Goal: Information Seeking & Learning: Learn about a topic

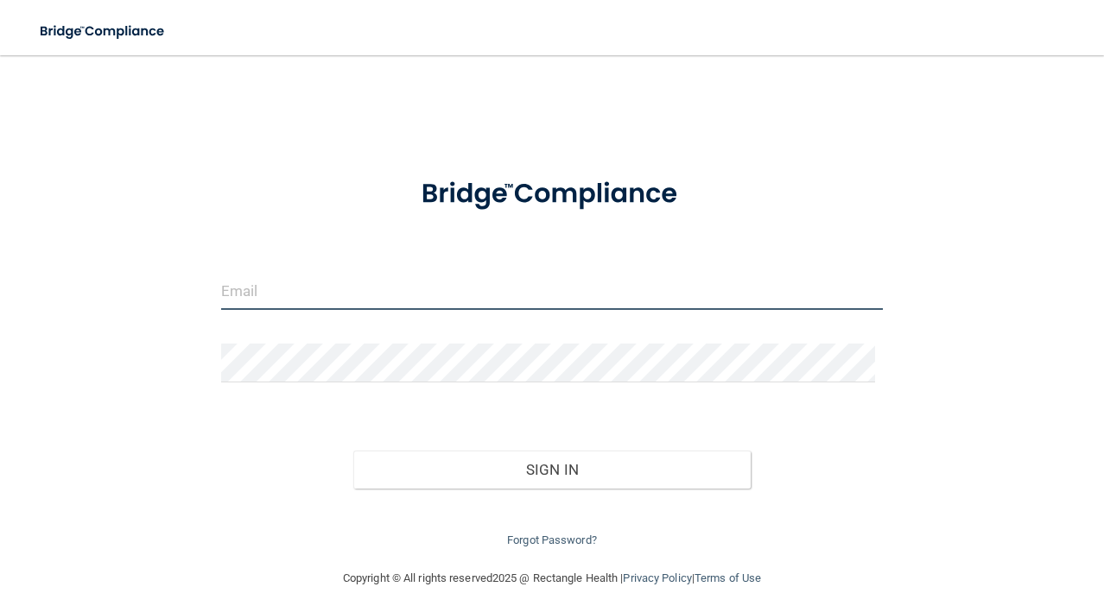
click at [350, 301] on input "email" at bounding box center [552, 290] width 663 height 39
type input "[EMAIL_ADDRESS][DOMAIN_NAME]"
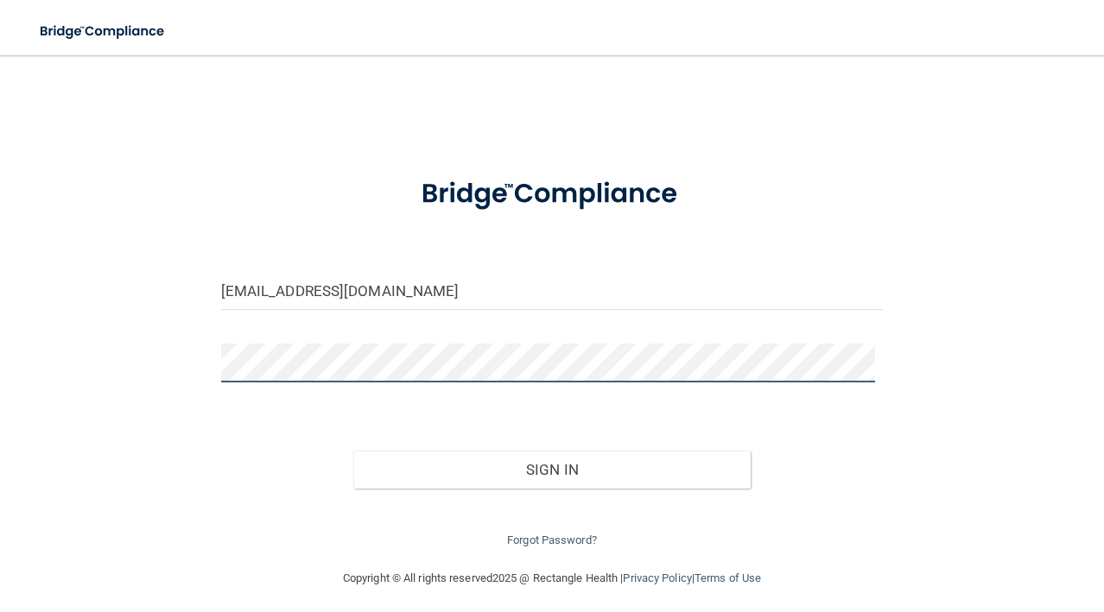
click at [353, 451] on button "Sign In" at bounding box center [551, 470] width 397 height 38
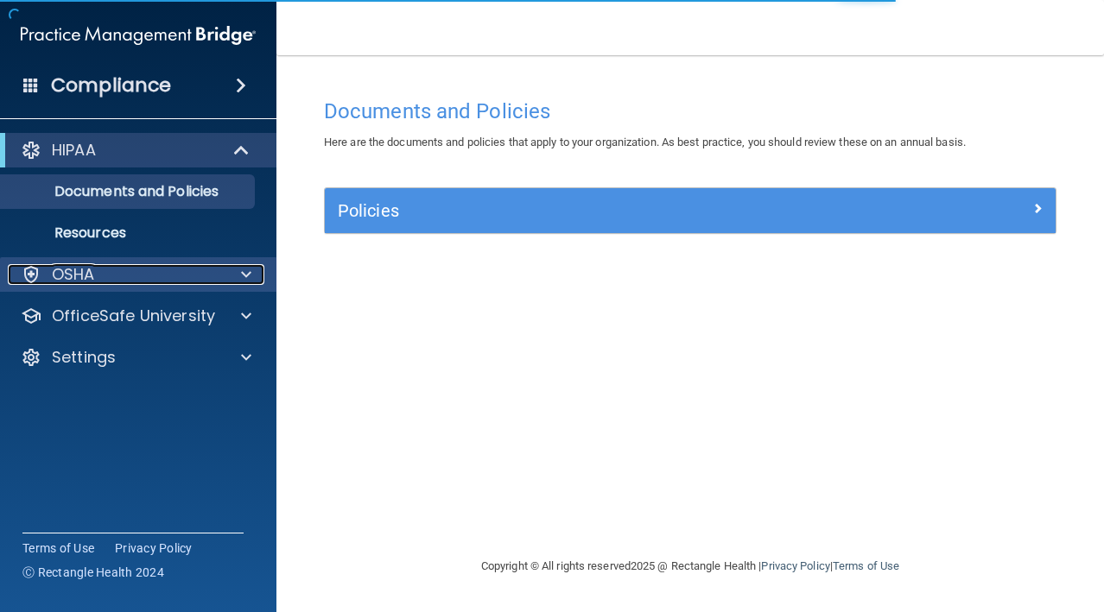
click at [143, 271] on div "OSHA" at bounding box center [115, 274] width 214 height 21
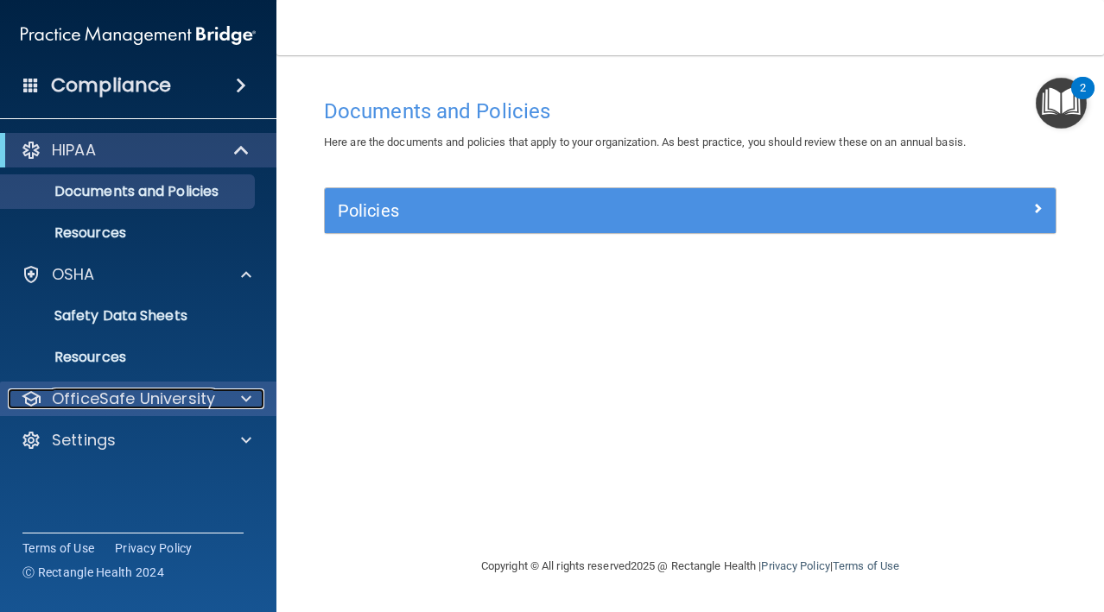
click at [71, 390] on p "OfficeSafe University" at bounding box center [133, 399] width 163 height 21
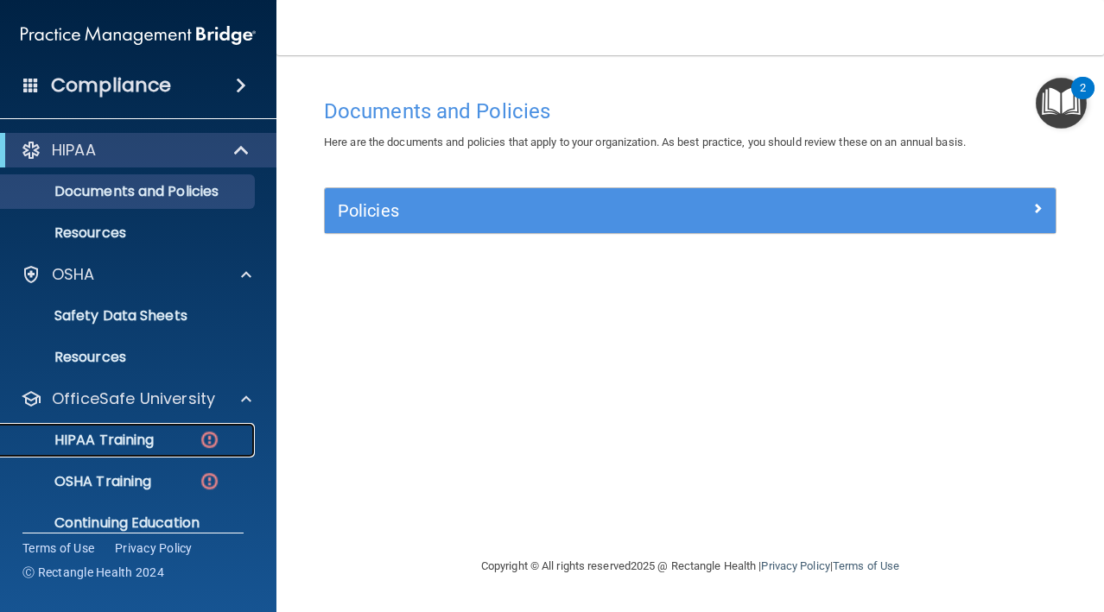
click at [145, 433] on p "HIPAA Training" at bounding box center [82, 440] width 143 height 17
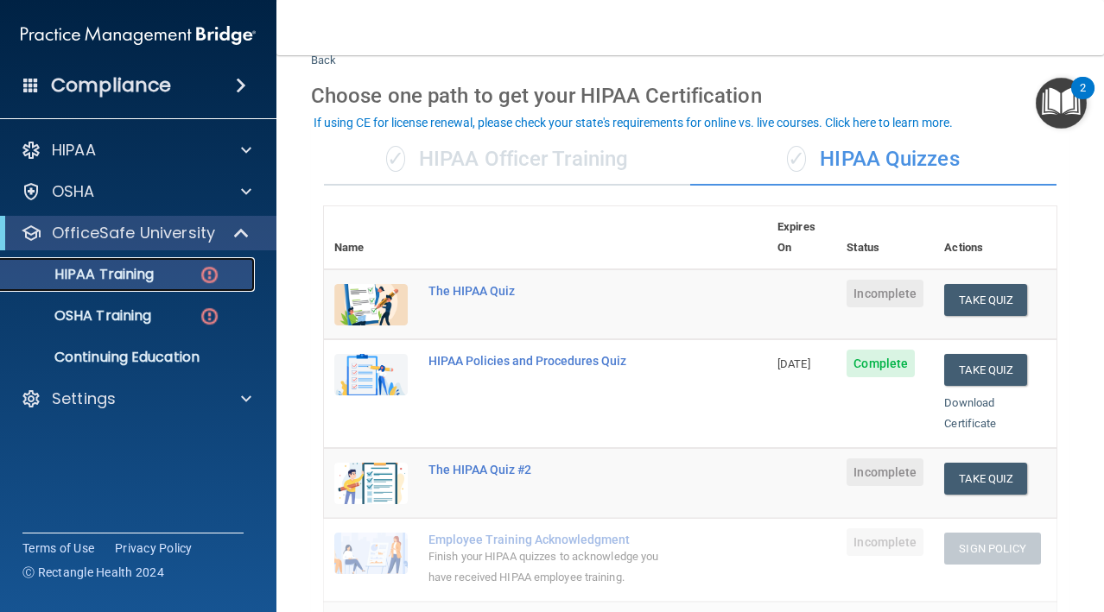
scroll to position [49, 0]
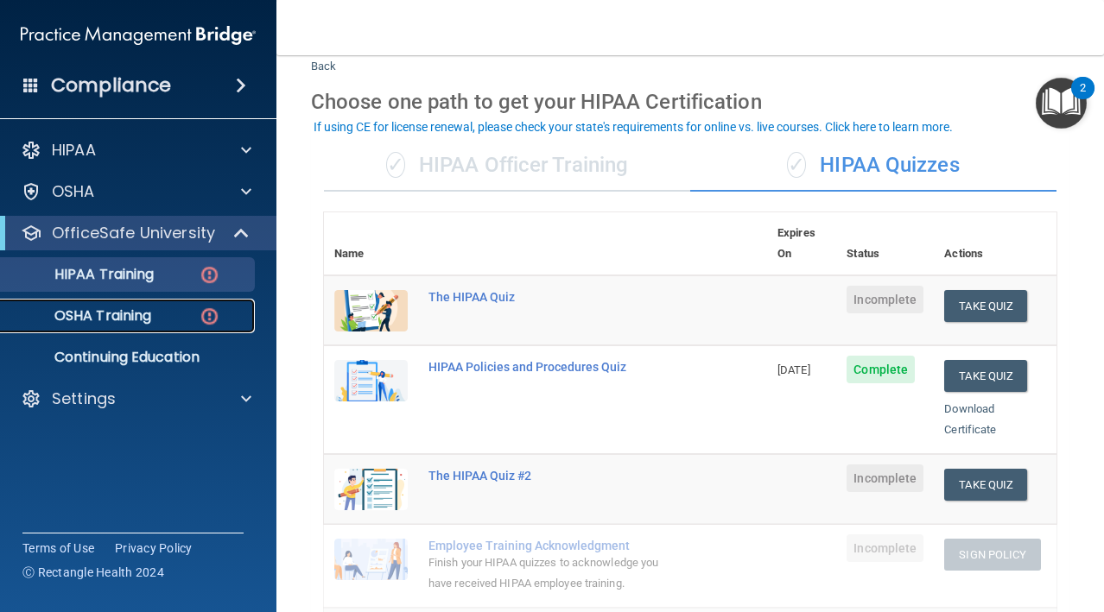
click at [176, 306] on link "OSHA Training" at bounding box center [119, 316] width 272 height 35
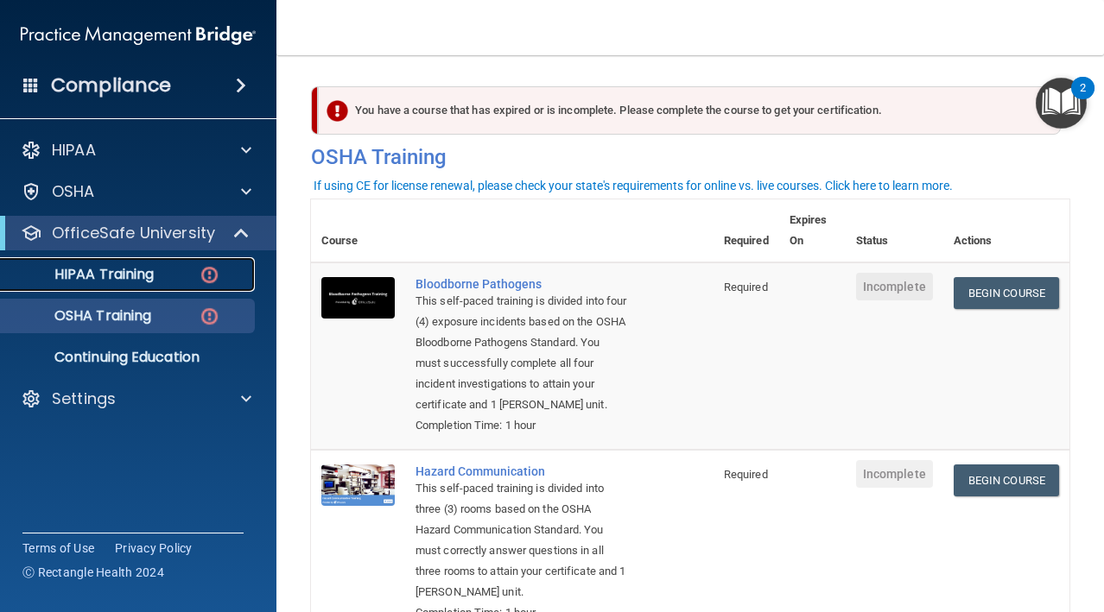
click at [196, 270] on div "HIPAA Training" at bounding box center [129, 274] width 236 height 17
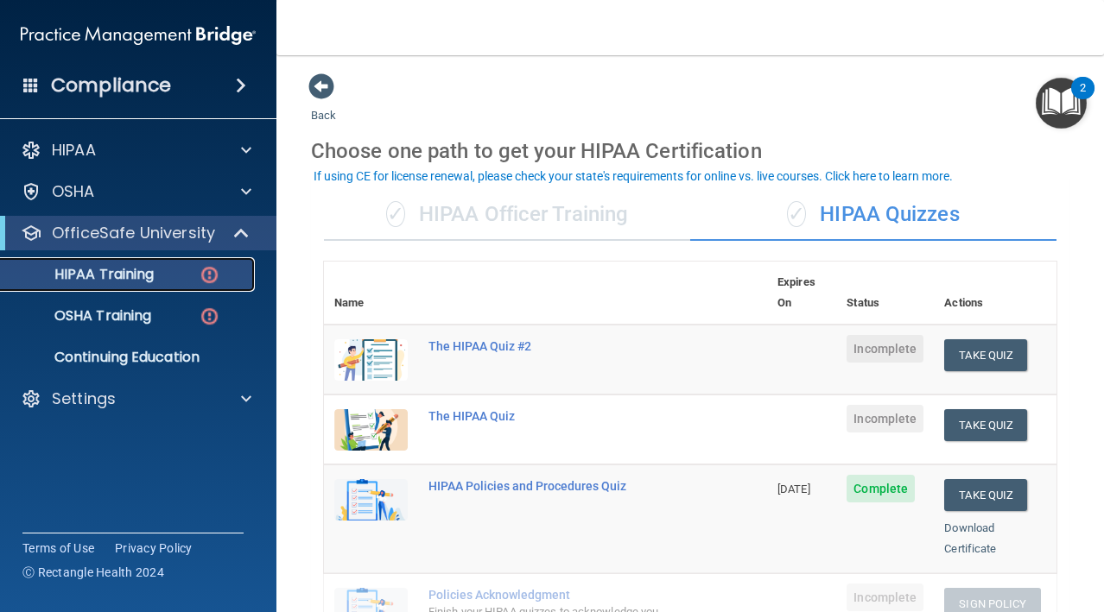
click at [84, 271] on p "HIPAA Training" at bounding box center [82, 274] width 143 height 17
click at [584, 479] on div "HIPAA Policies and Procedures Quiz" at bounding box center [554, 486] width 252 height 14
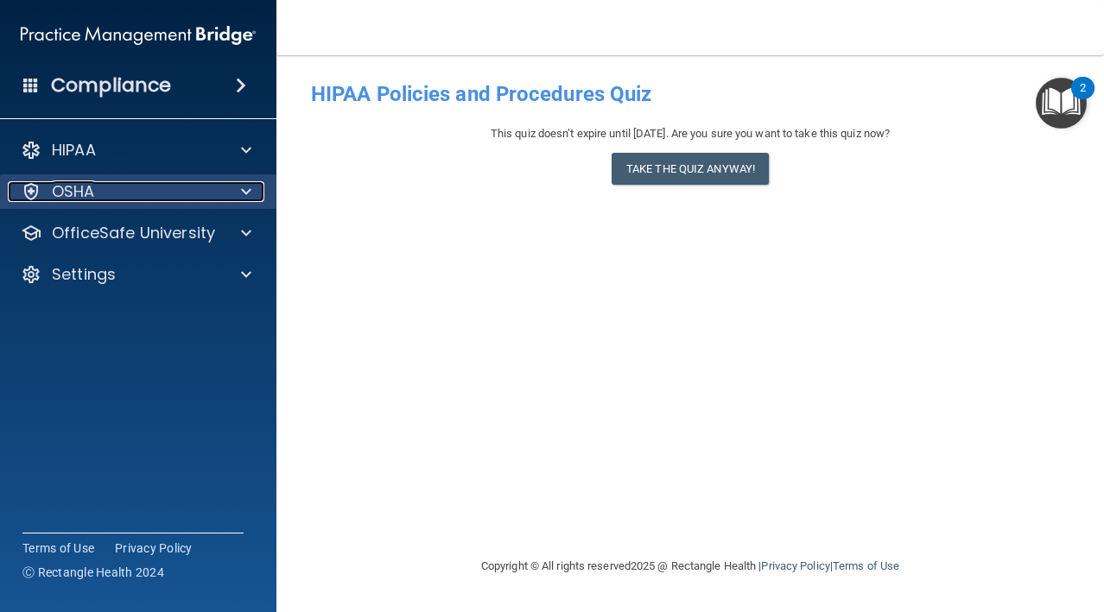
click at [86, 191] on p "OSHA" at bounding box center [73, 191] width 43 height 21
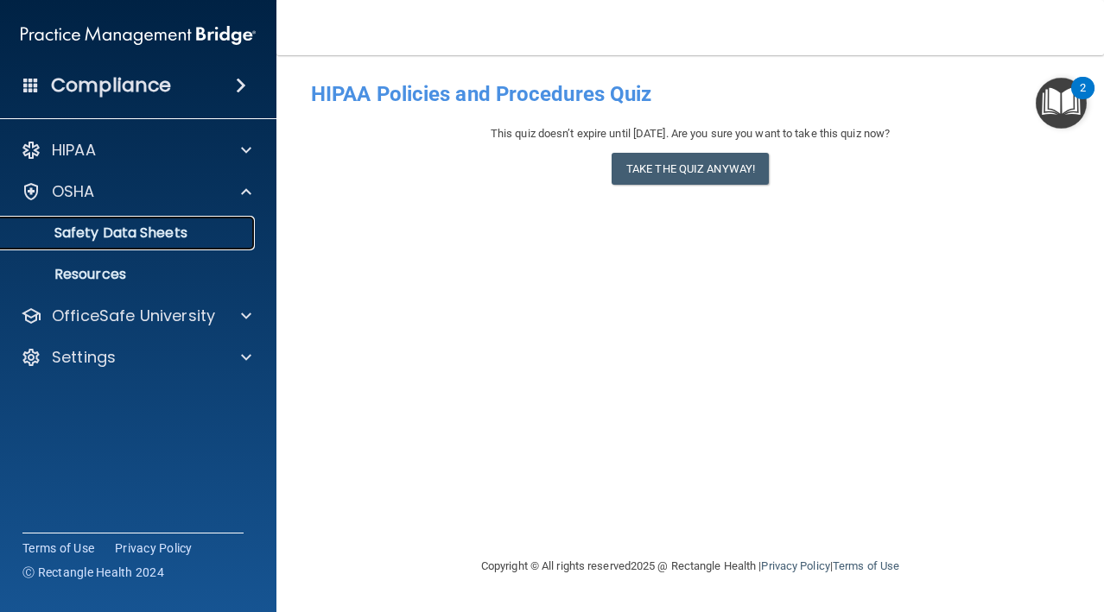
click at [92, 230] on p "Safety Data Sheets" at bounding box center [129, 233] width 236 height 17
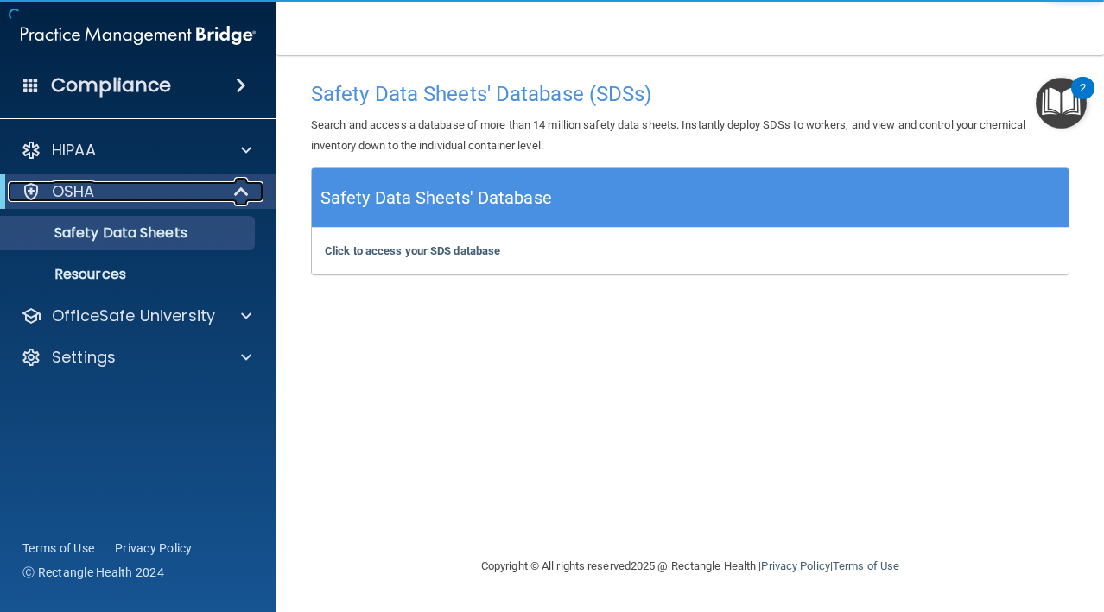
click at [102, 196] on div "OSHA" at bounding box center [114, 191] width 213 height 21
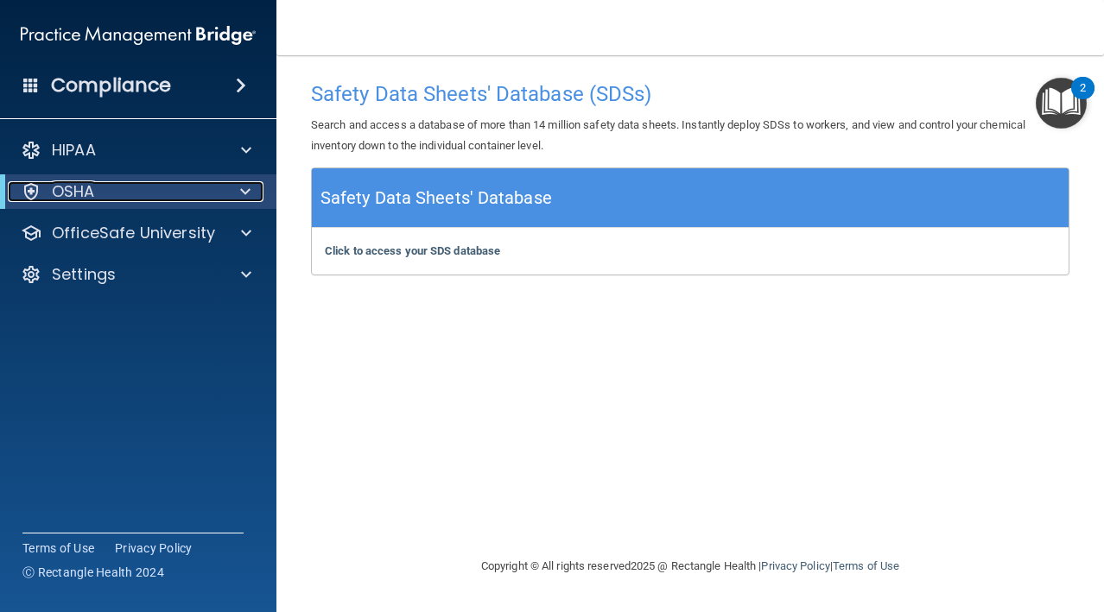
click at [95, 199] on div "OSHA" at bounding box center [114, 191] width 213 height 21
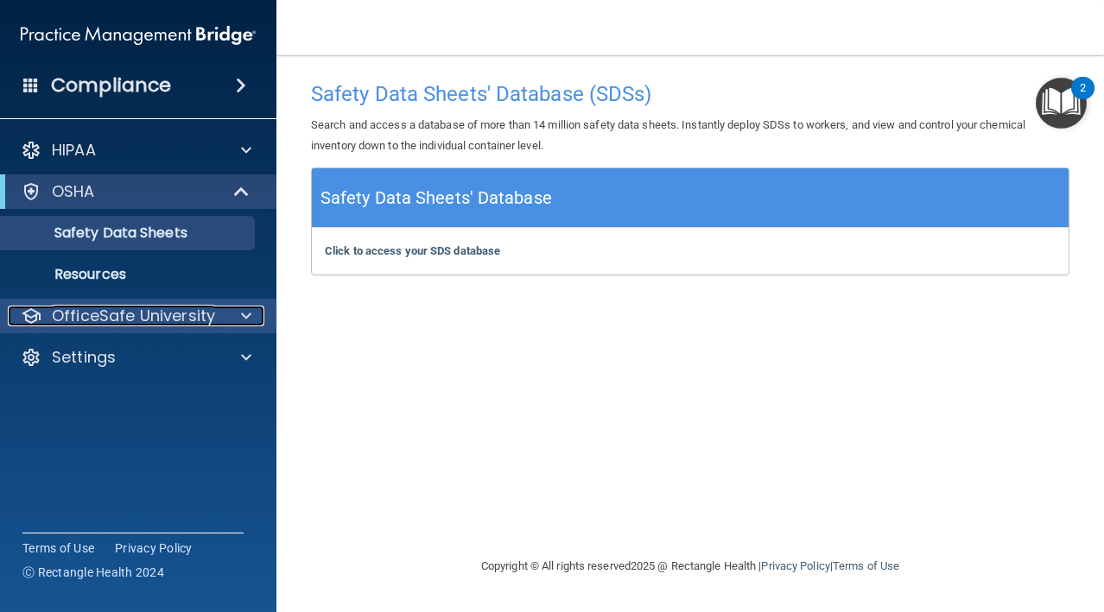
click at [73, 320] on p "OfficeSafe University" at bounding box center [133, 316] width 163 height 21
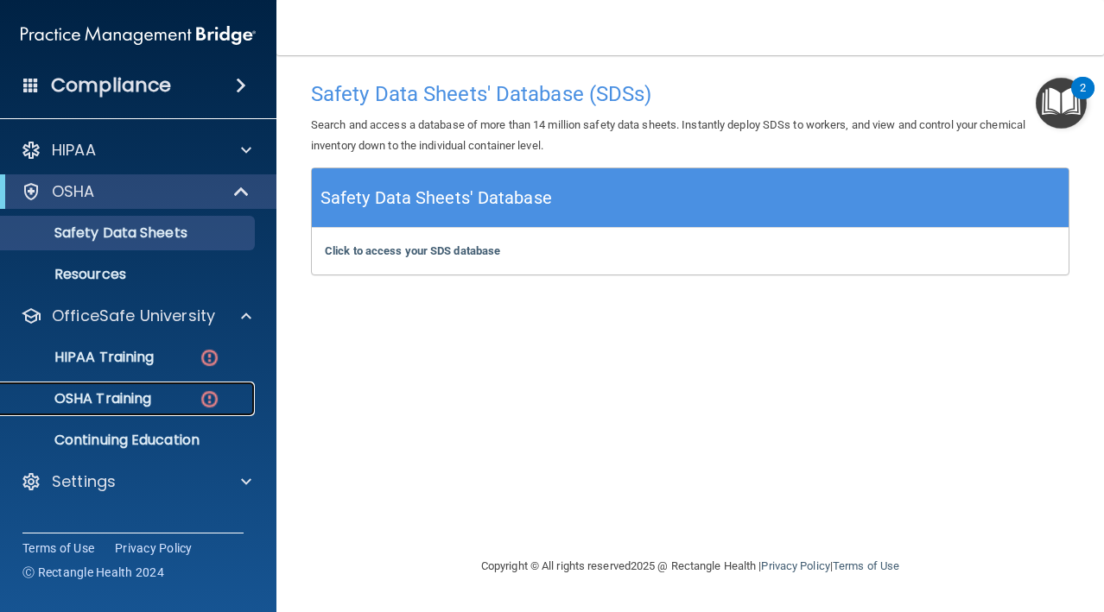
click at [86, 391] on p "OSHA Training" at bounding box center [81, 398] width 140 height 17
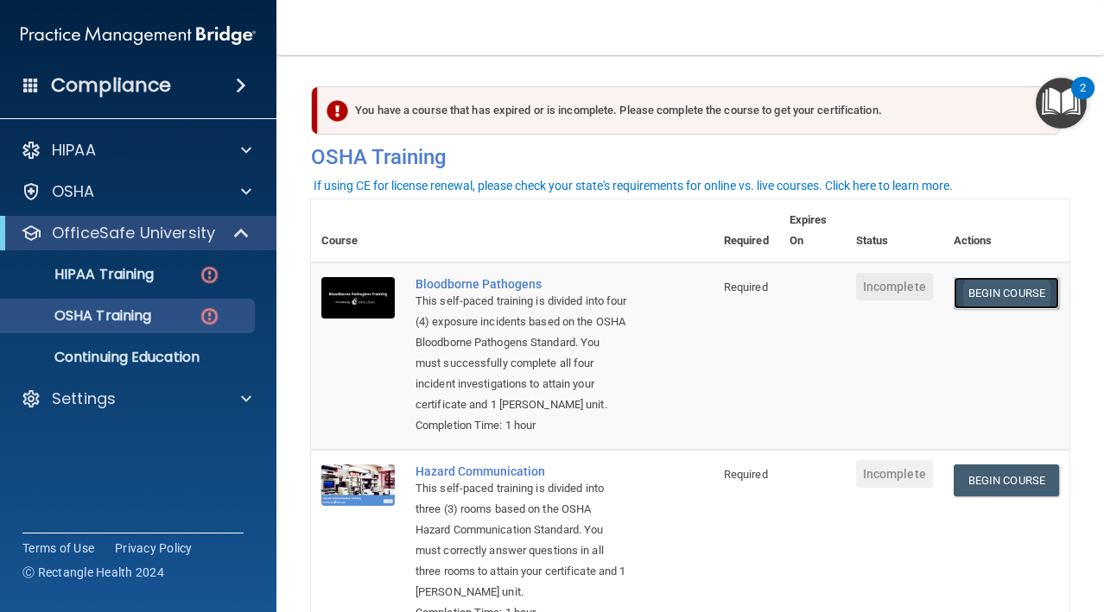
click at [1020, 298] on link "Begin Course" at bounding box center [1006, 293] width 105 height 32
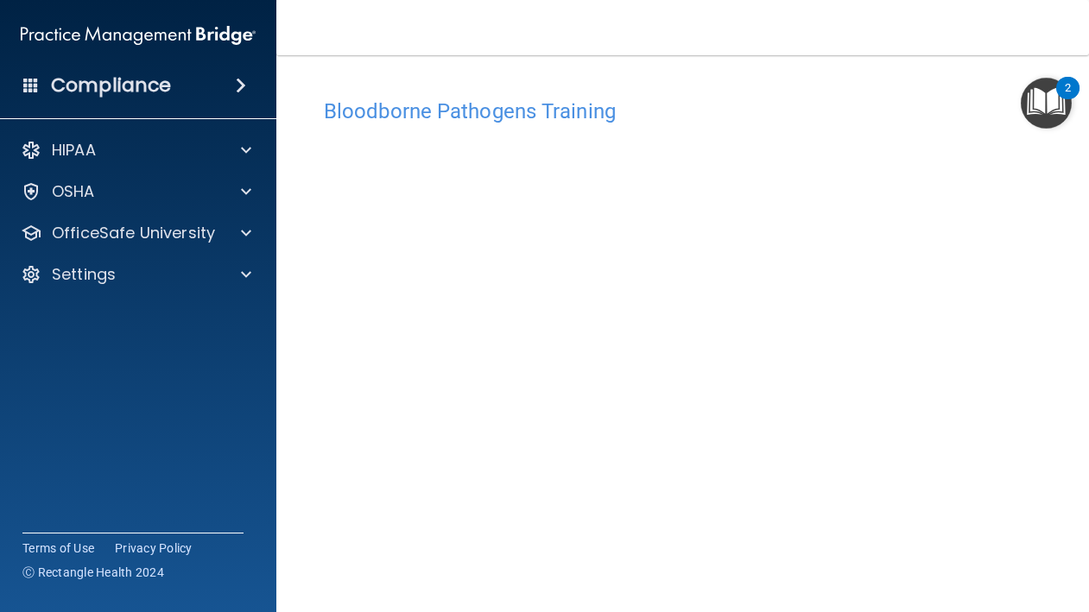
drag, startPoint x: 1075, startPoint y: 320, endPoint x: 1108, endPoint y: 455, distance: 139.8
click at [1089, 455] on html "Compliance HIPAA Documents and Policies Report an Incident Business Associates …" at bounding box center [544, 306] width 1089 height 612
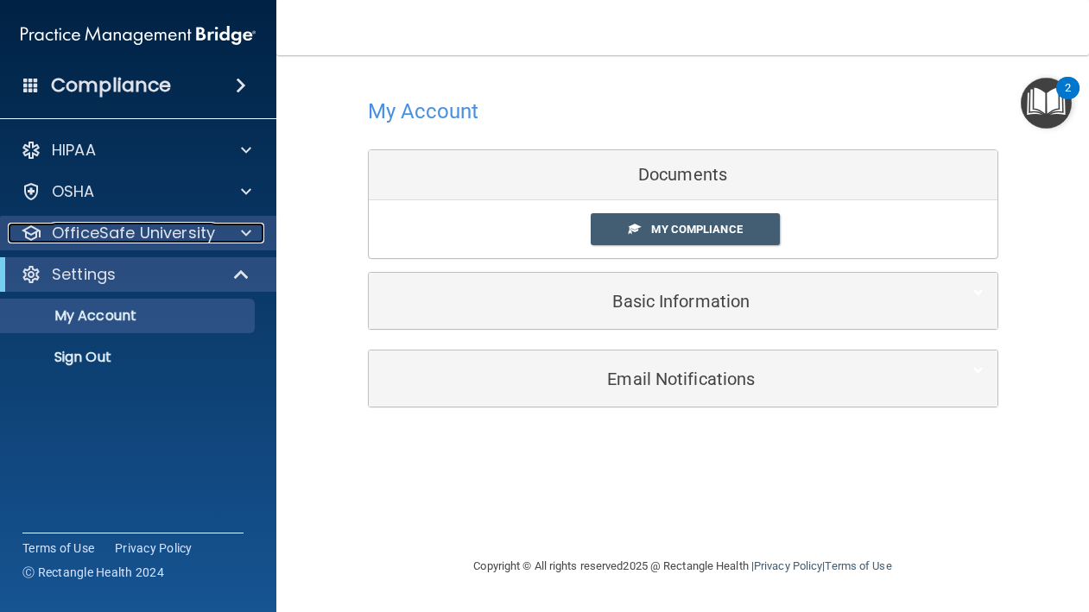
click at [116, 241] on p "OfficeSafe University" at bounding box center [133, 233] width 163 height 21
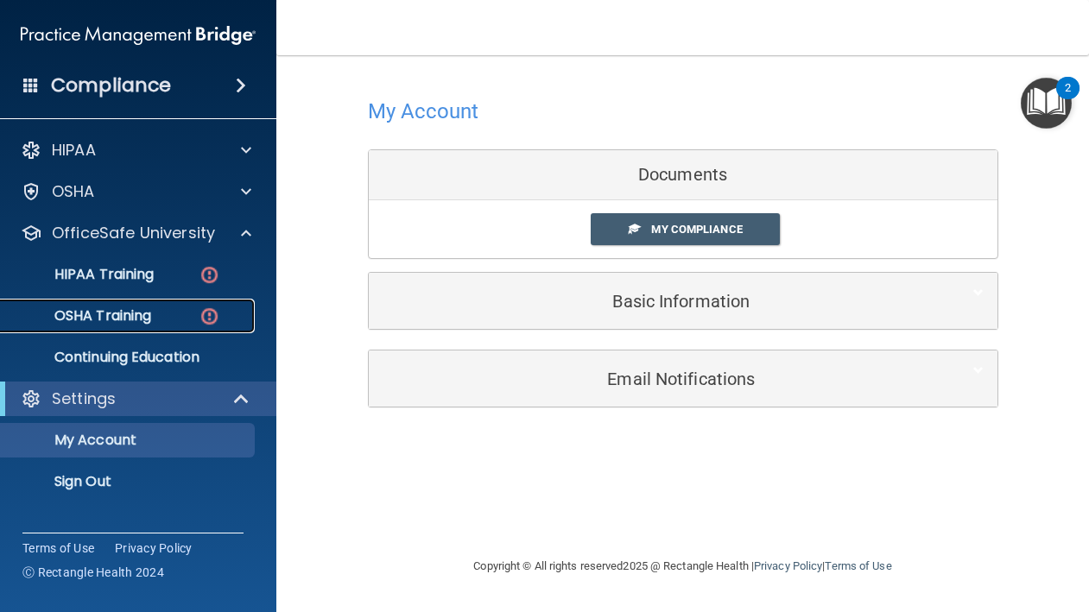
click at [154, 314] on div "OSHA Training" at bounding box center [129, 316] width 236 height 17
